Goal: Find specific page/section: Find specific page/section

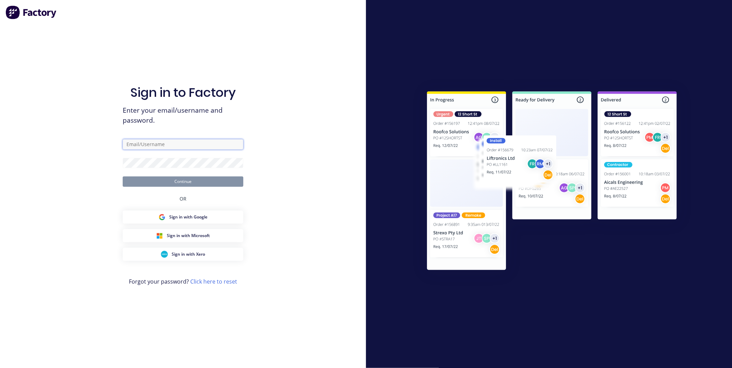
type input "[PERSON_NAME][EMAIL_ADDRESS][DOMAIN_NAME][PERSON_NAME]"
click at [191, 181] on button "Continue" at bounding box center [183, 182] width 121 height 10
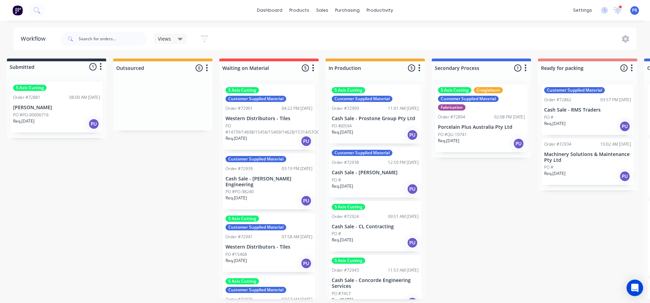
scroll to position [0, 11]
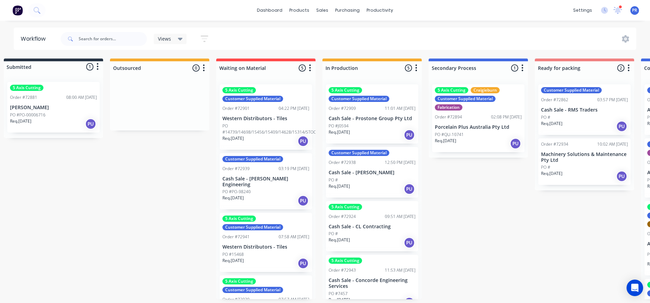
drag, startPoint x: 181, startPoint y: 243, endPoint x: 185, endPoint y: 241, distance: 4.2
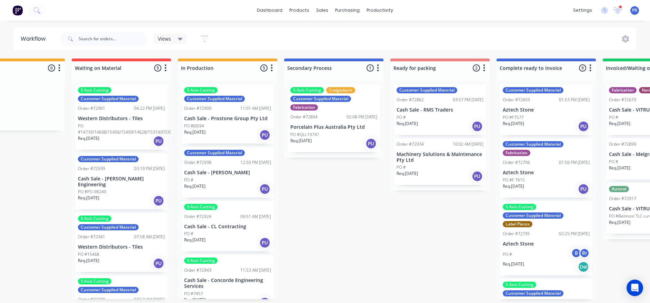
scroll to position [0, 213]
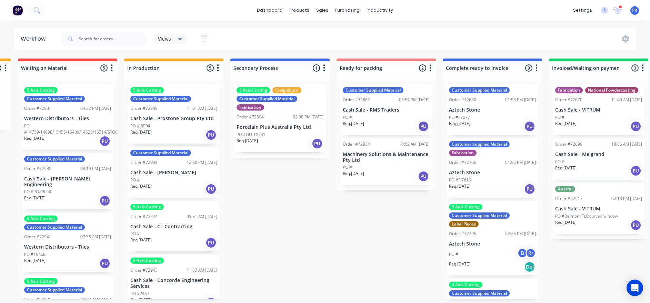
drag, startPoint x: 146, startPoint y: 240, endPoint x: 182, endPoint y: 235, distance: 36.3
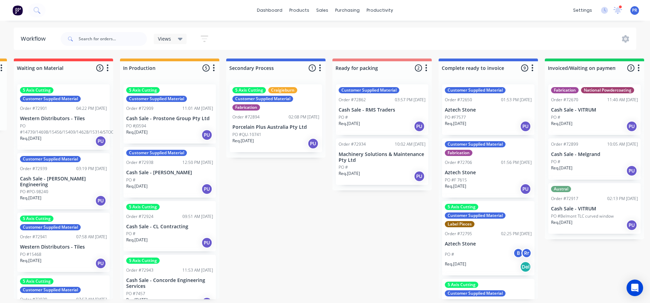
click at [268, 196] on div "Submitted 1 Status colour #273444 hex #273444 Save Cancel Summaries Total order…" at bounding box center [406, 179] width 1250 height 241
click at [250, 207] on div "Submitted 1 Status colour #273444 hex #273444 Save Cancel Summaries Total order…" at bounding box center [406, 179] width 1250 height 241
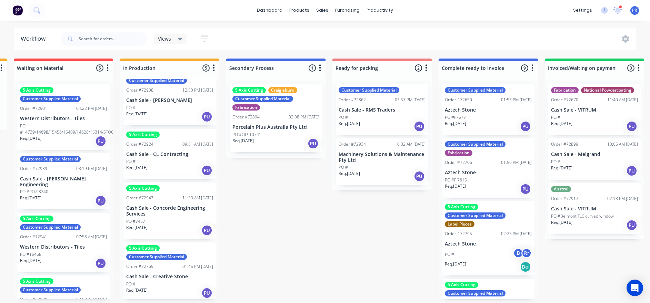
scroll to position [4, 213]
click at [166, 208] on p "Cash Sale - Concorde Engineering Services" at bounding box center [169, 212] width 87 height 12
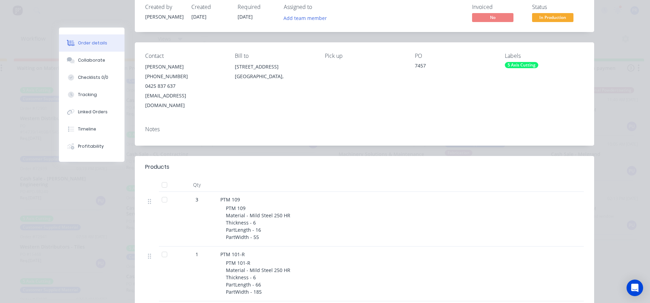
scroll to position [0, 0]
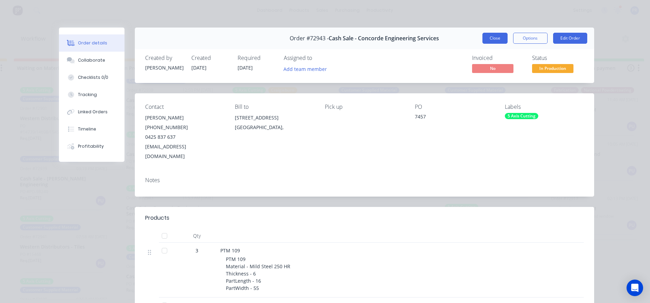
click at [490, 39] on button "Close" at bounding box center [494, 38] width 25 height 11
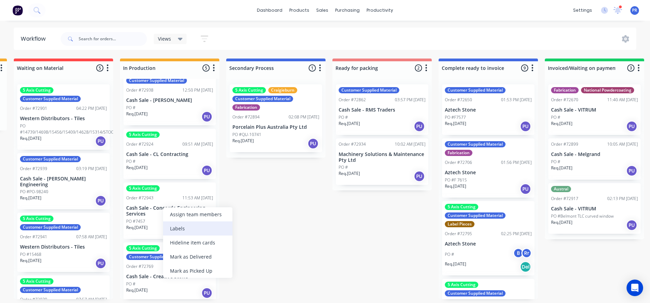
click at [183, 227] on div "Labels" at bounding box center [197, 229] width 69 height 14
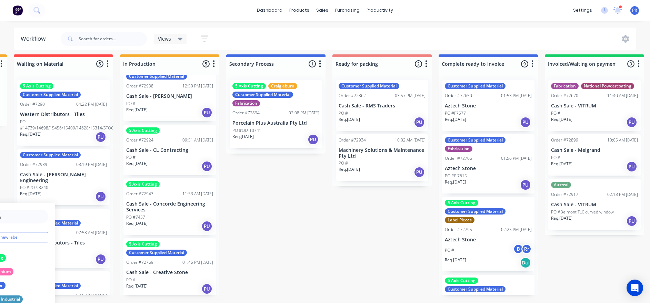
click at [323, 234] on div "Submitted 1 Status colour #273444 hex #273444 Save Cancel Summaries Total order…" at bounding box center [406, 174] width 1250 height 241
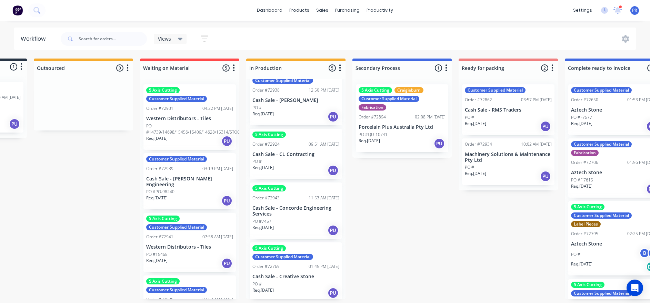
drag, startPoint x: 320, startPoint y: 220, endPoint x: 309, endPoint y: 222, distance: 10.9
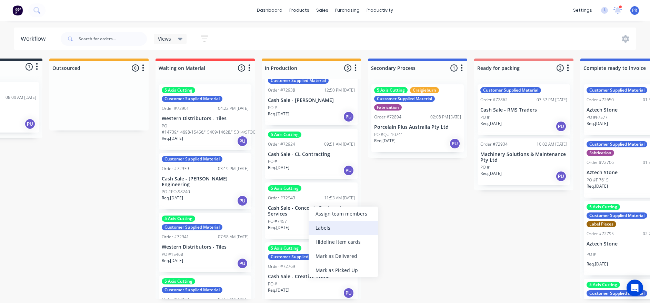
click at [325, 225] on div "Labels" at bounding box center [343, 228] width 69 height 14
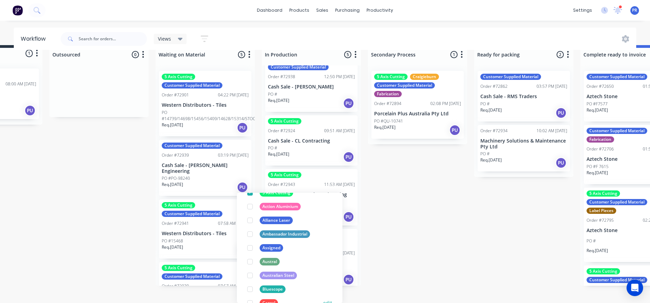
scroll to position [3, 0]
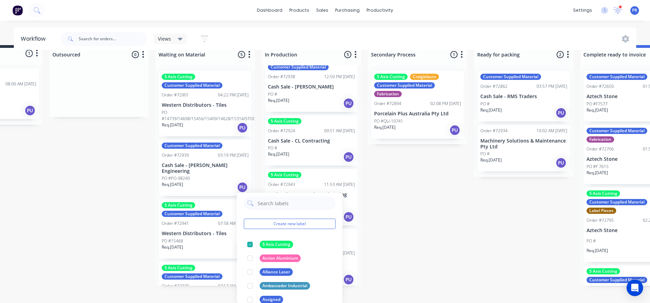
click at [389, 226] on div "Submitted 1 Status colour #273444 hex #273444 Save Cancel Summaries Total order…" at bounding box center [548, 165] width 1250 height 241
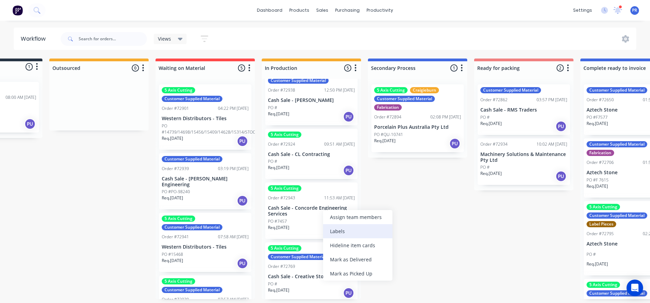
click at [337, 232] on div "Labels" at bounding box center [357, 232] width 69 height 14
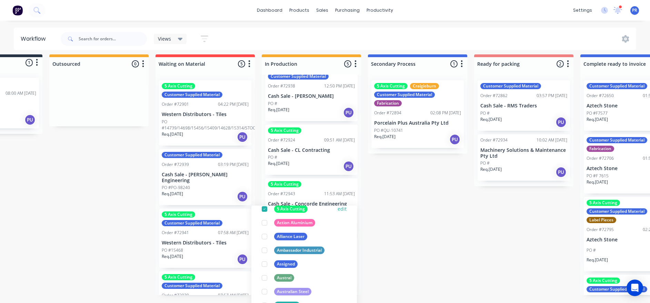
scroll to position [0, 0]
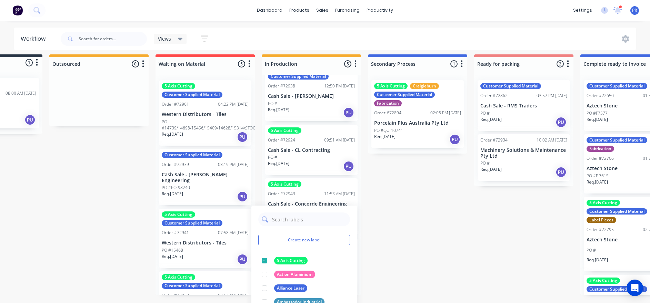
click at [300, 222] on input "text" at bounding box center [308, 220] width 75 height 14
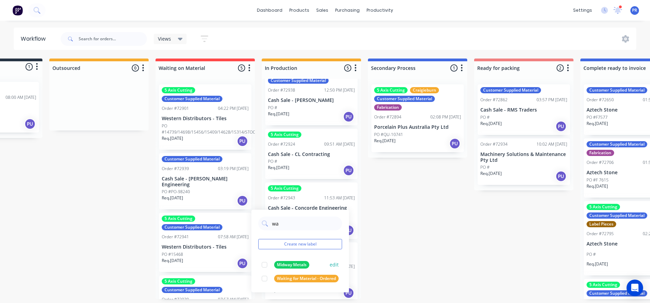
type input "w"
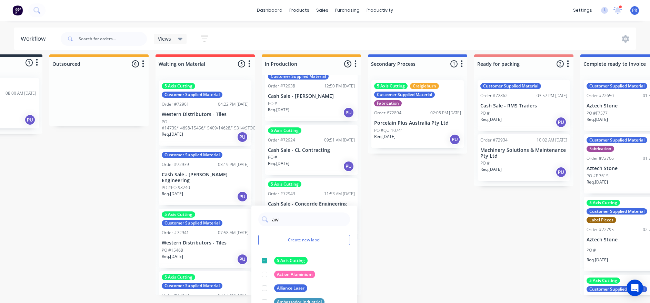
type input "awa"
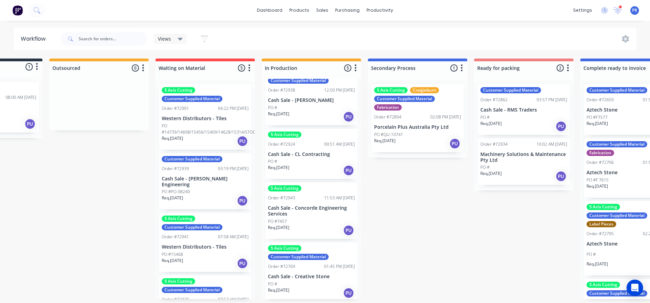
drag, startPoint x: 451, startPoint y: 234, endPoint x: 443, endPoint y: 228, distance: 9.4
click at [447, 232] on div "Submitted 1 Status colour #273444 hex #273444 Save Cancel Summaries Total order…" at bounding box center [548, 179] width 1250 height 241
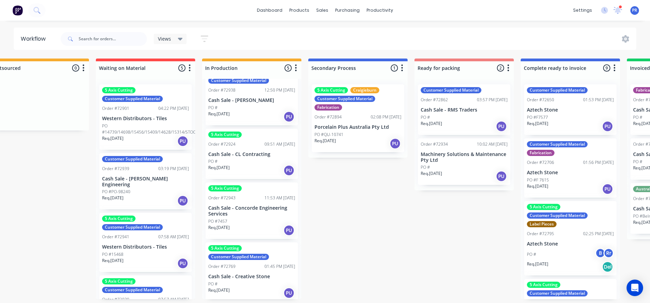
scroll to position [0, 143]
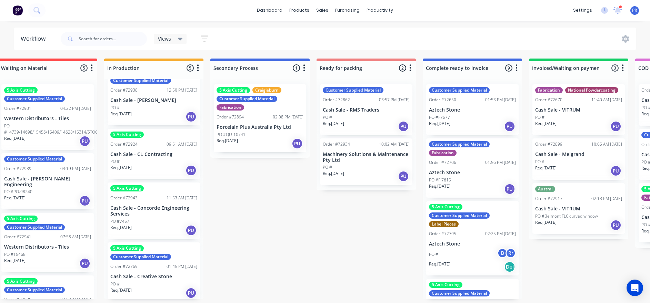
drag, startPoint x: 405, startPoint y: 219, endPoint x: 429, endPoint y: 240, distance: 32.1
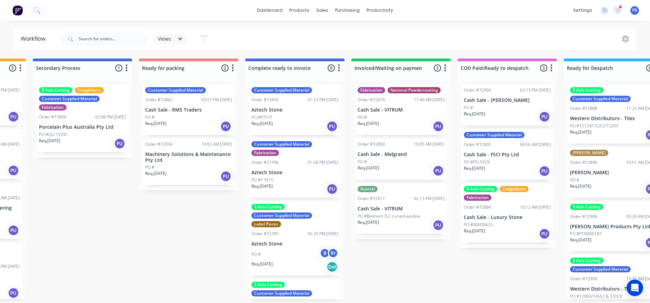
drag, startPoint x: 330, startPoint y: 225, endPoint x: 356, endPoint y: 229, distance: 26.9
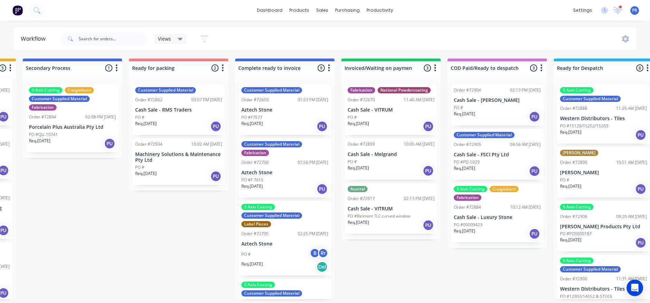
drag, startPoint x: 356, startPoint y: 271, endPoint x: 359, endPoint y: 278, distance: 7.3
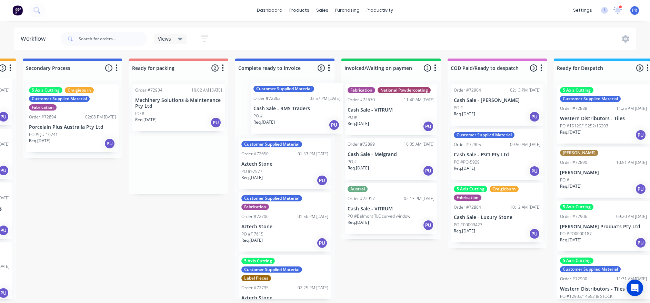
drag, startPoint x: 195, startPoint y: 112, endPoint x: 310, endPoint y: 115, distance: 114.9
click at [312, 115] on div "Submitted 1 Status colour #273444 hex #273444 Save Cancel Summaries Total order…" at bounding box center [203, 179] width 1250 height 241
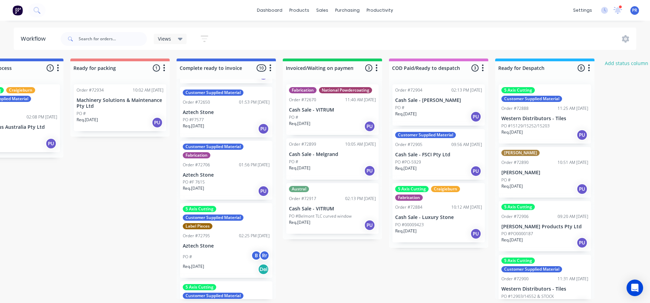
scroll to position [4, 489]
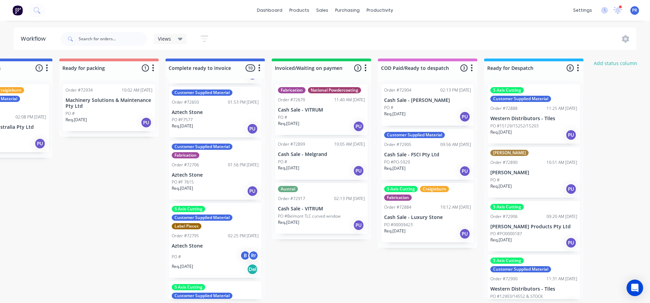
drag, startPoint x: 436, startPoint y: 261, endPoint x: 466, endPoint y: 257, distance: 30.9
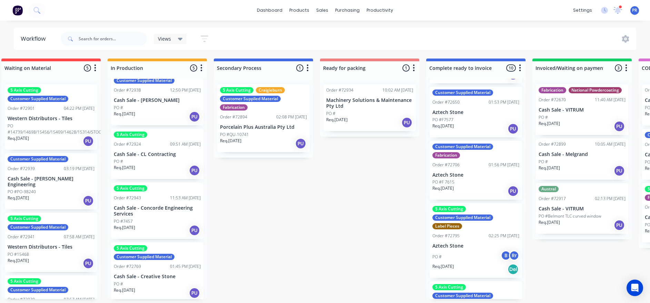
drag, startPoint x: 351, startPoint y: 255, endPoint x: 296, endPoint y: 256, distance: 55.9
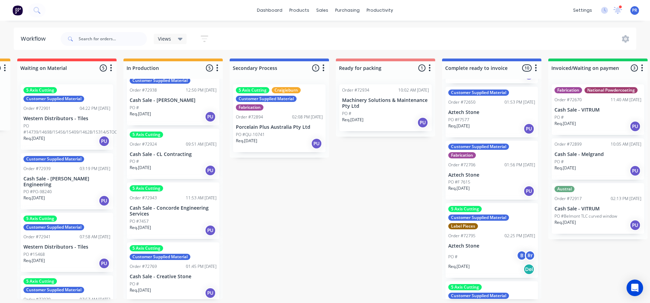
drag, startPoint x: 326, startPoint y: 249, endPoint x: 344, endPoint y: 247, distance: 18.0
click at [250, 185] on div "Submitted 1 Status colour #273444 hex #273444 Save Cancel Summaries Total order…" at bounding box center [409, 179] width 1250 height 241
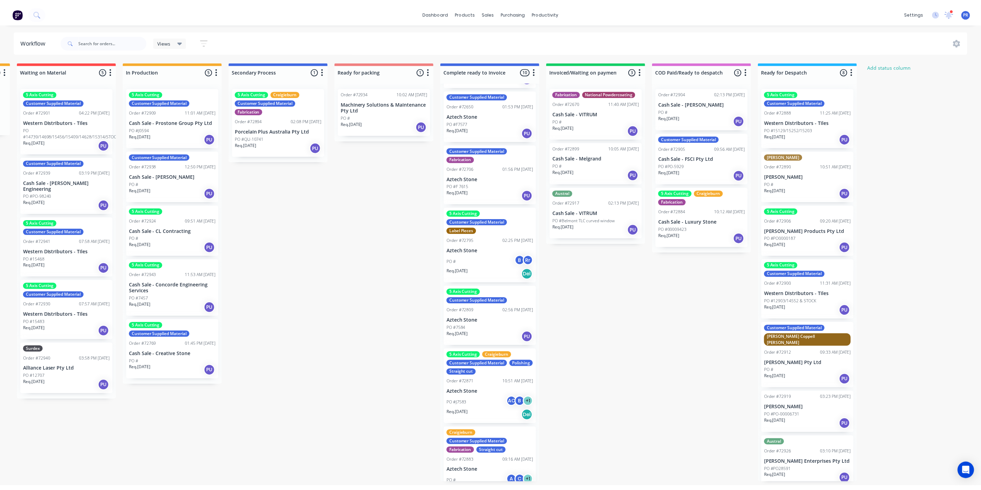
scroll to position [52, 0]
